Goal: Navigation & Orientation: Find specific page/section

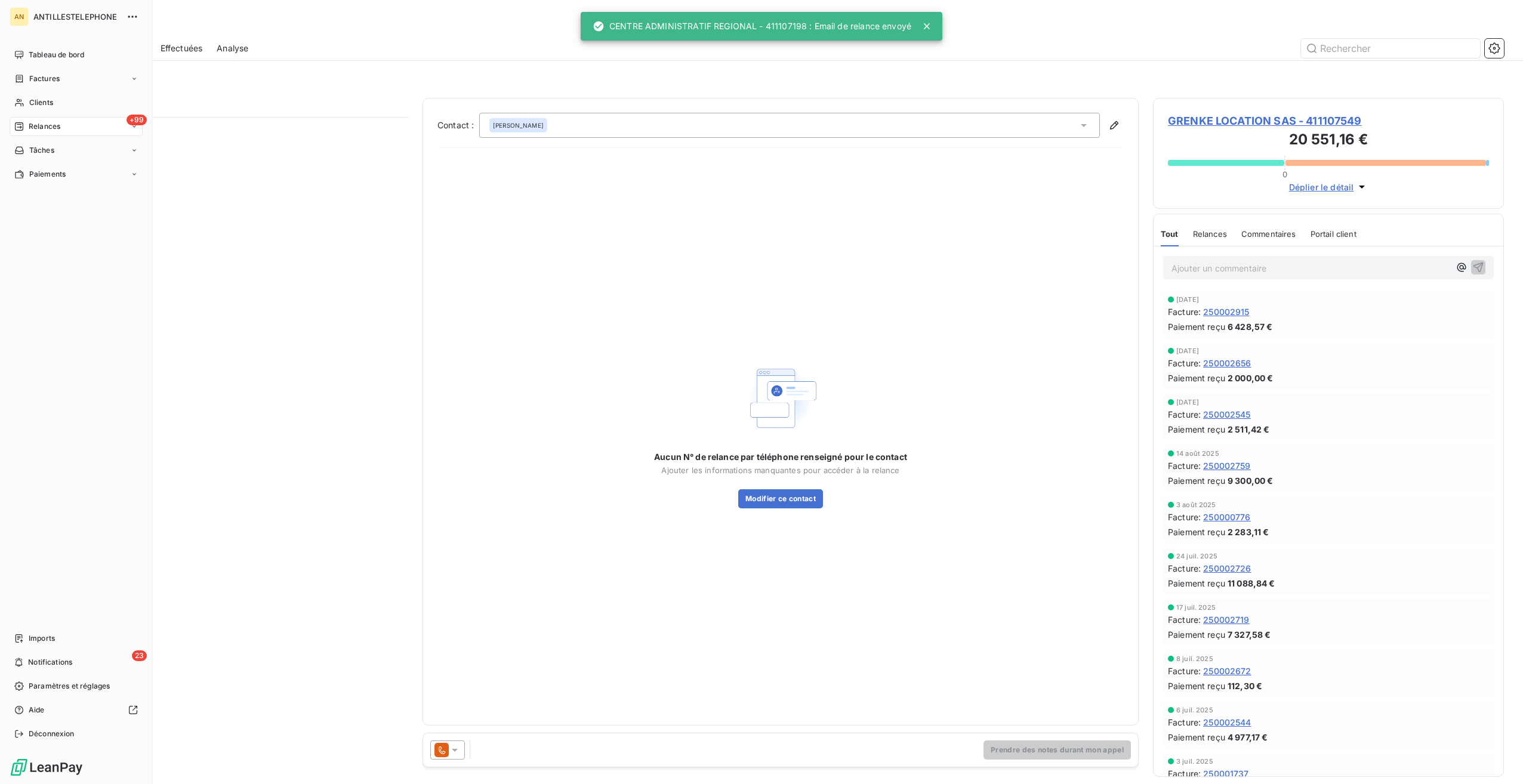
scroll to position [658, 342]
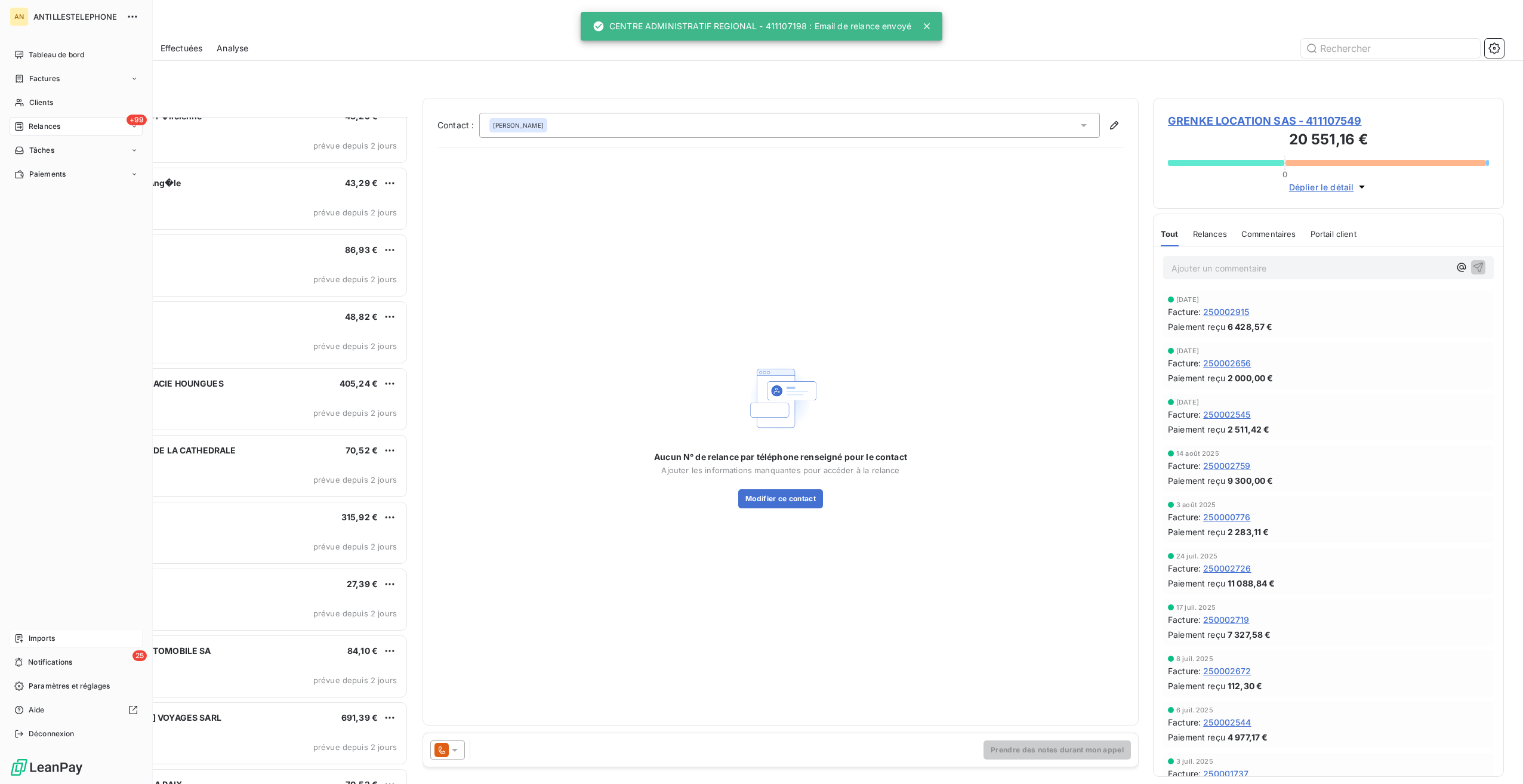
click at [30, 645] on div "Imports" at bounding box center [76, 638] width 133 height 19
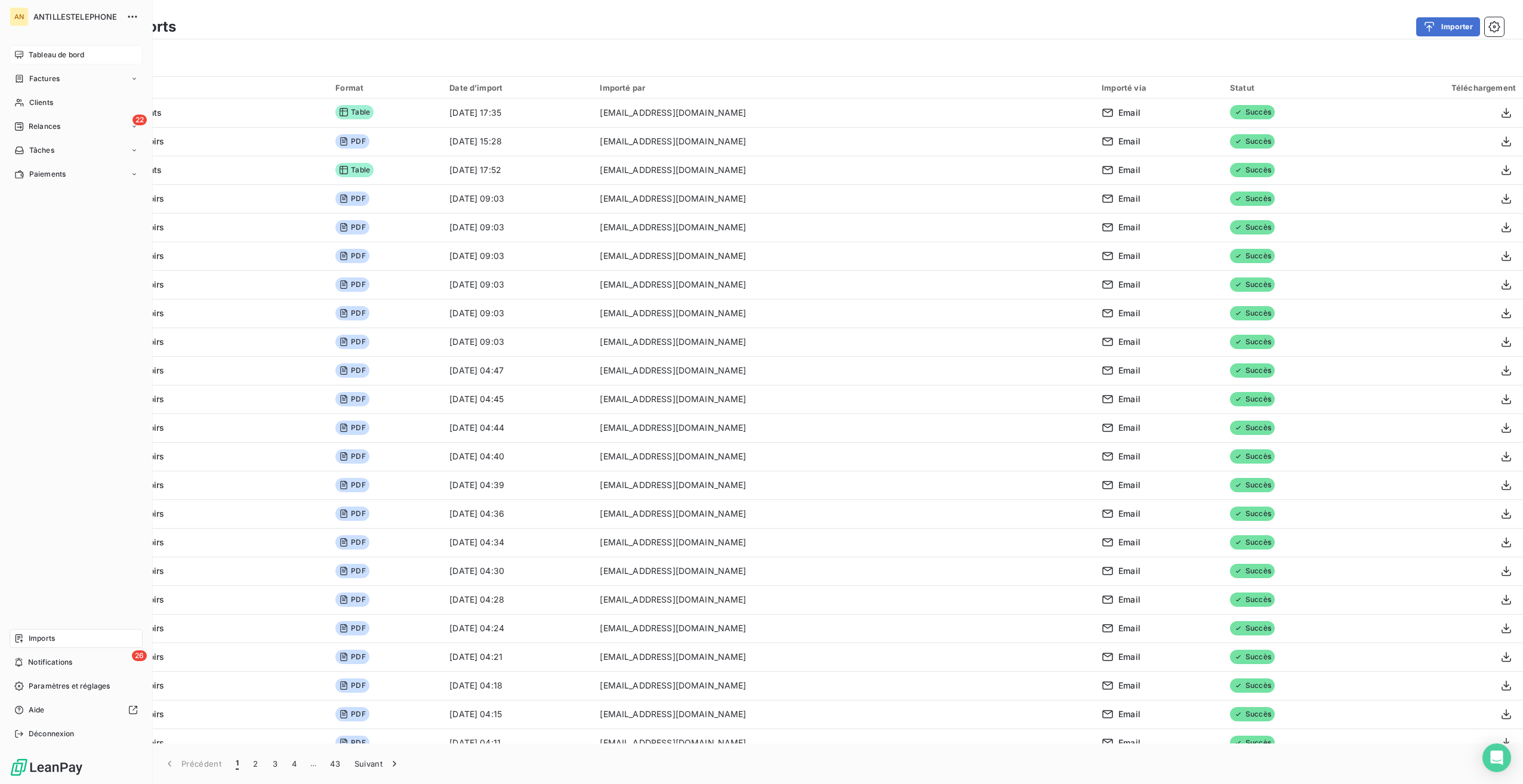
click at [28, 53] on span "Tableau de bord" at bounding box center [56, 55] width 55 height 11
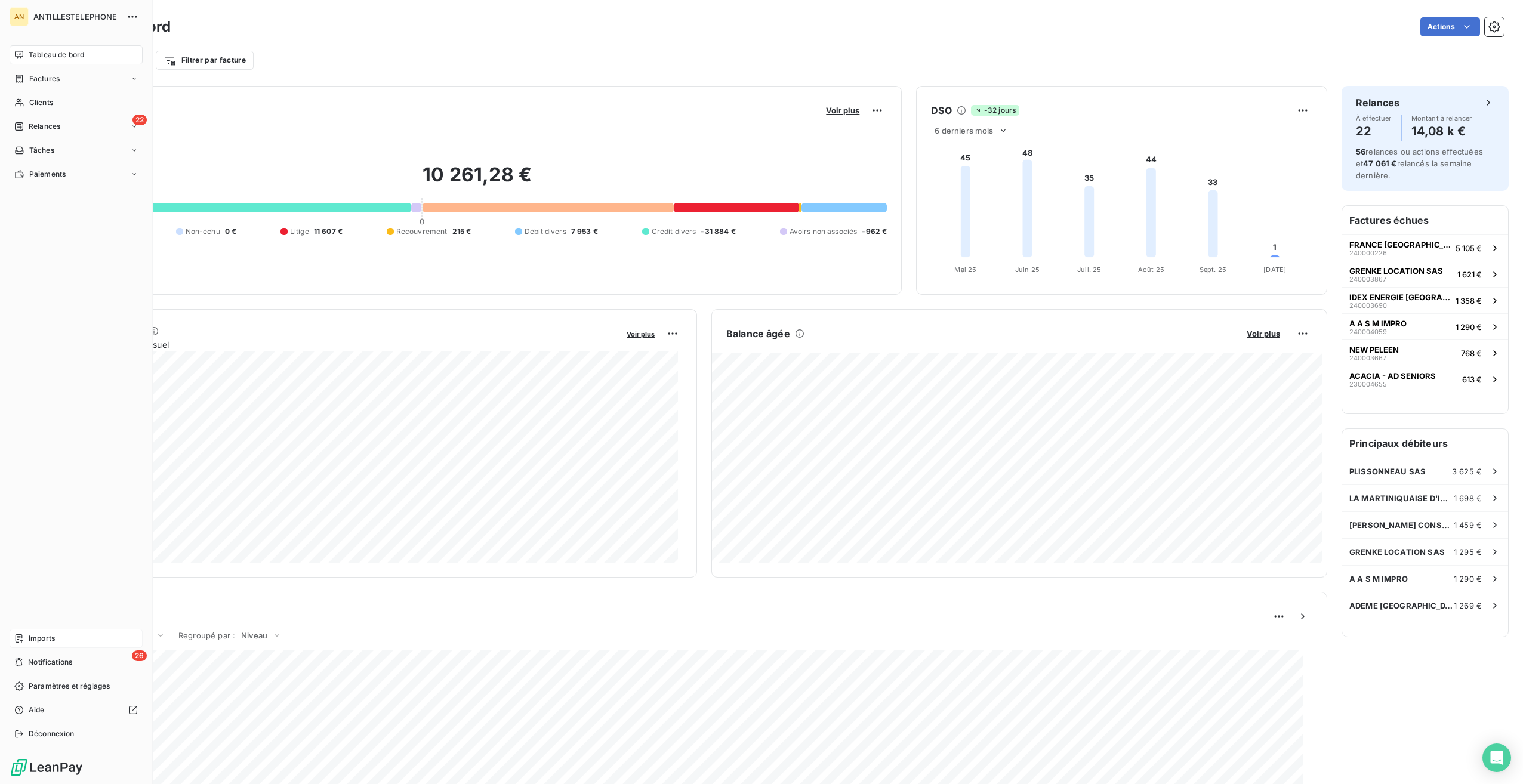
click at [48, 641] on span "Imports" at bounding box center [42, 638] width 26 height 11
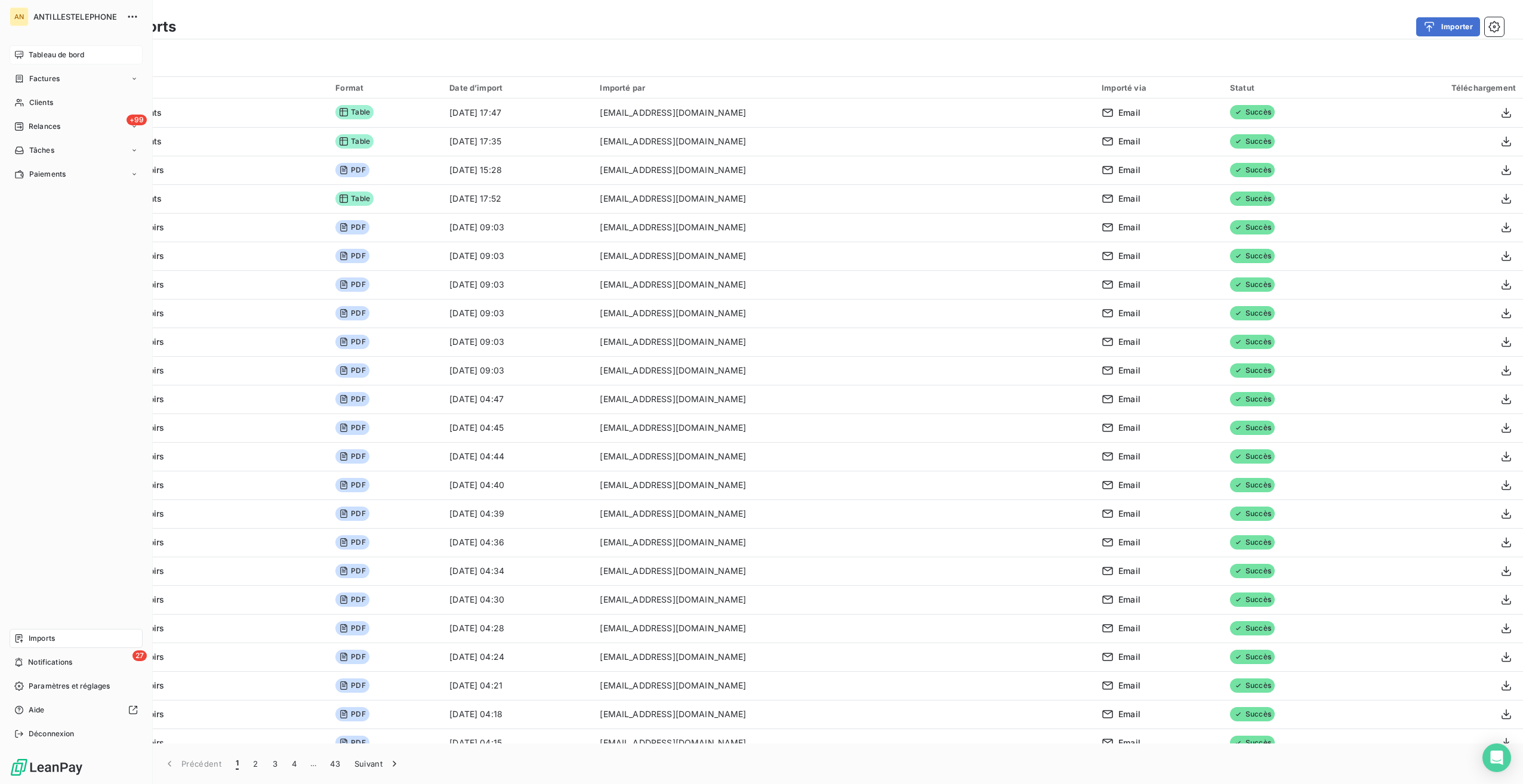
click at [22, 58] on icon at bounding box center [19, 55] width 9 height 9
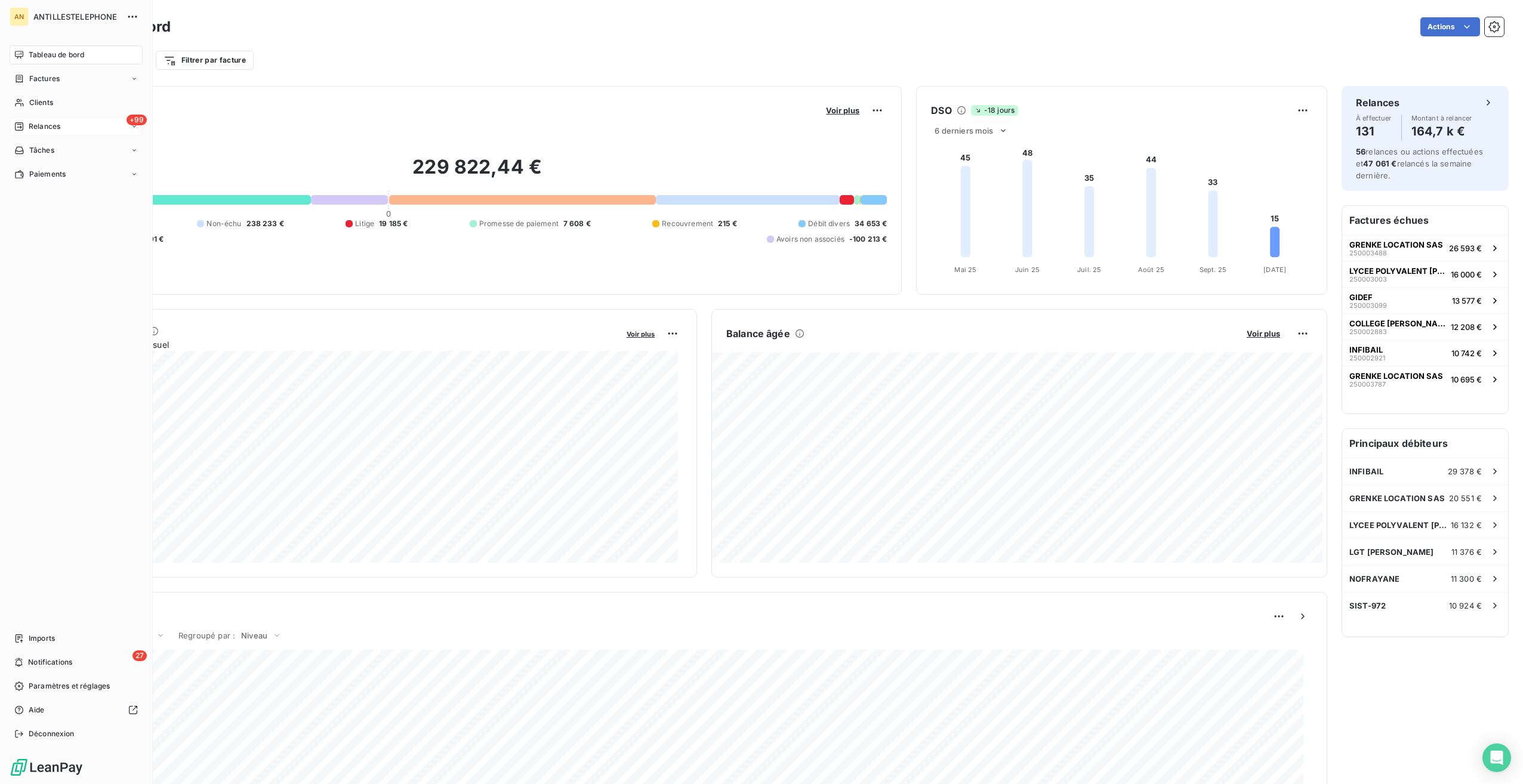
click at [47, 123] on span "Relances" at bounding box center [44, 127] width 32 height 11
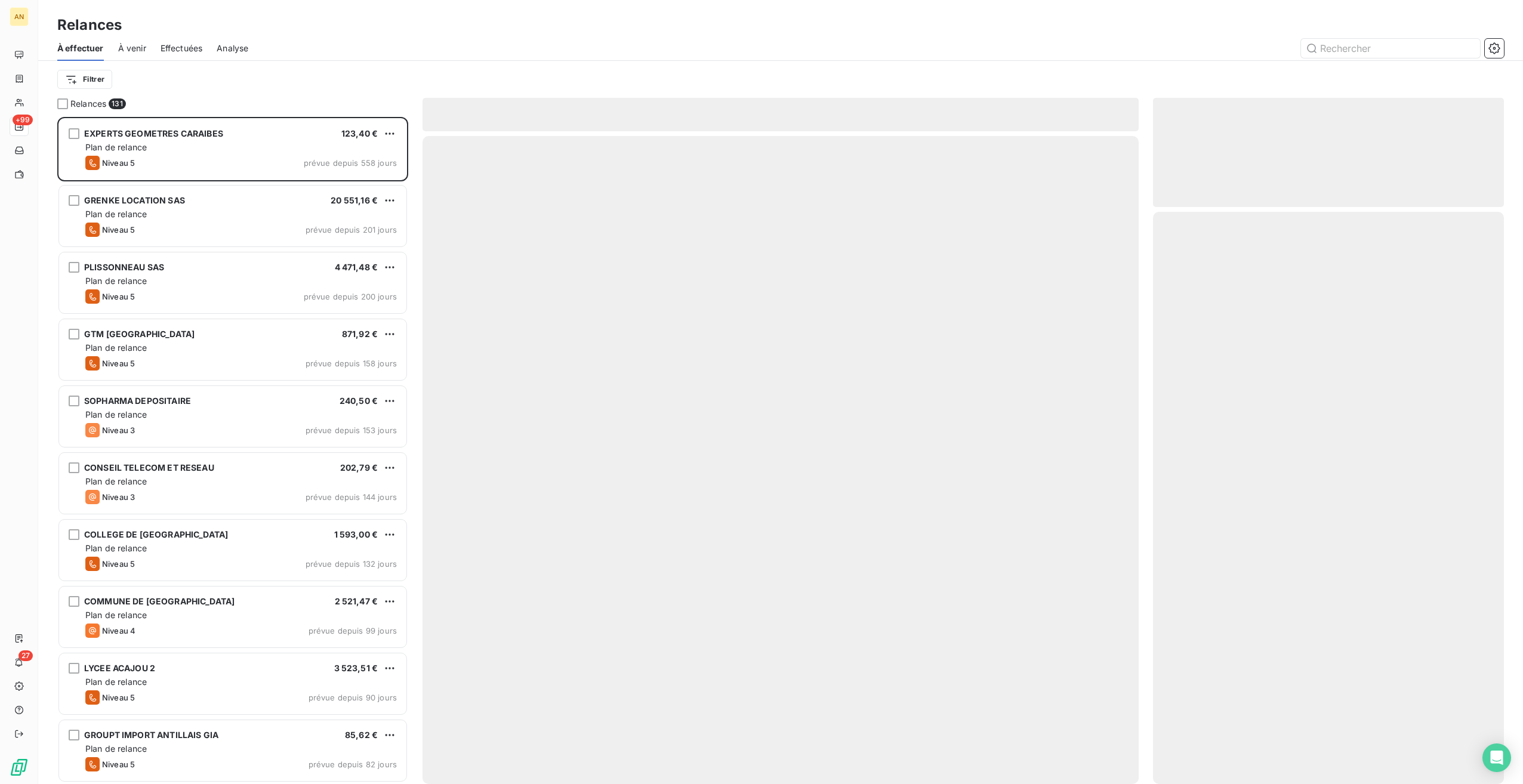
scroll to position [658, 342]
